Goal: Task Accomplishment & Management: Manage account settings

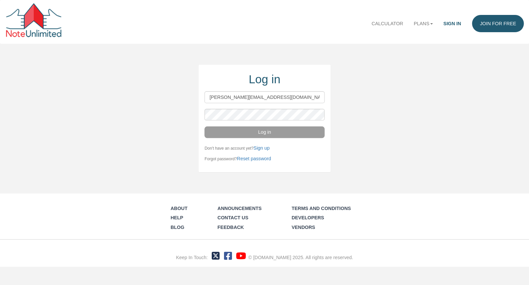
type input "wayne@noteschool.com"
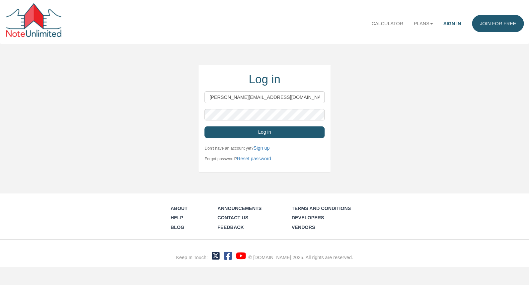
click at [308, 132] on button "Log in" at bounding box center [265, 133] width 120 height 12
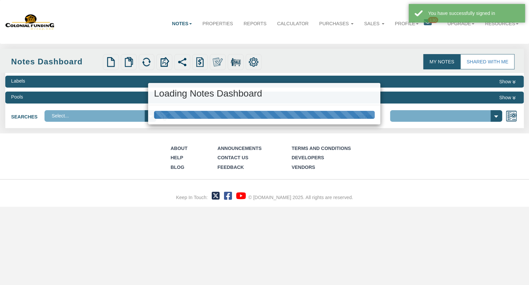
select select "316"
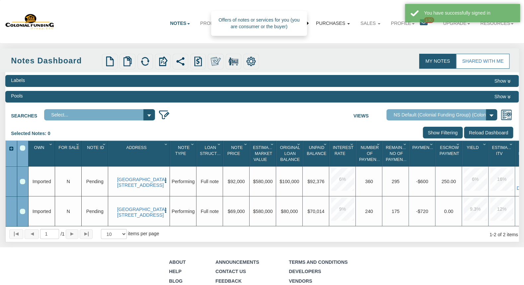
click at [334, 24] on link "Purchases" at bounding box center [333, 23] width 45 height 17
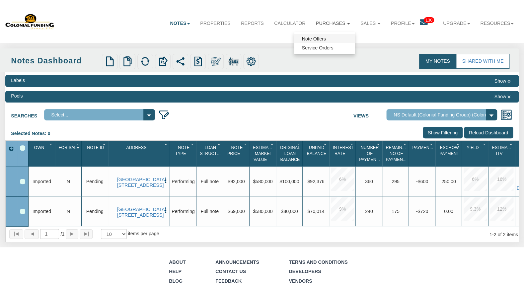
click at [321, 38] on link "Note Offers" at bounding box center [324, 38] width 61 height 9
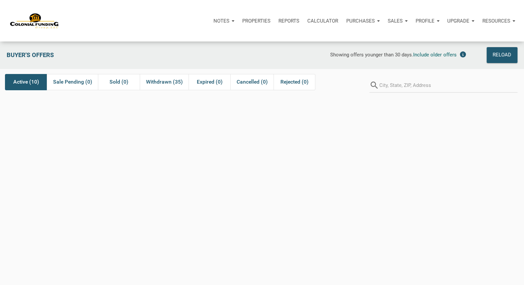
click at [26, 82] on span "Active (10)" at bounding box center [26, 82] width 26 height 8
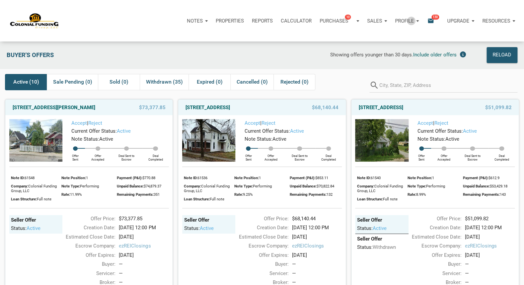
click at [410, 21] on p "Profile" at bounding box center [404, 21] width 19 height 6
click at [379, 48] on link "Logout" at bounding box center [389, 52] width 63 height 14
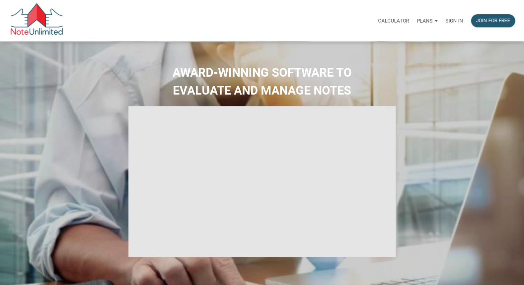
type input "Introduction to new features"
select select
